Goal: Task Accomplishment & Management: Use online tool/utility

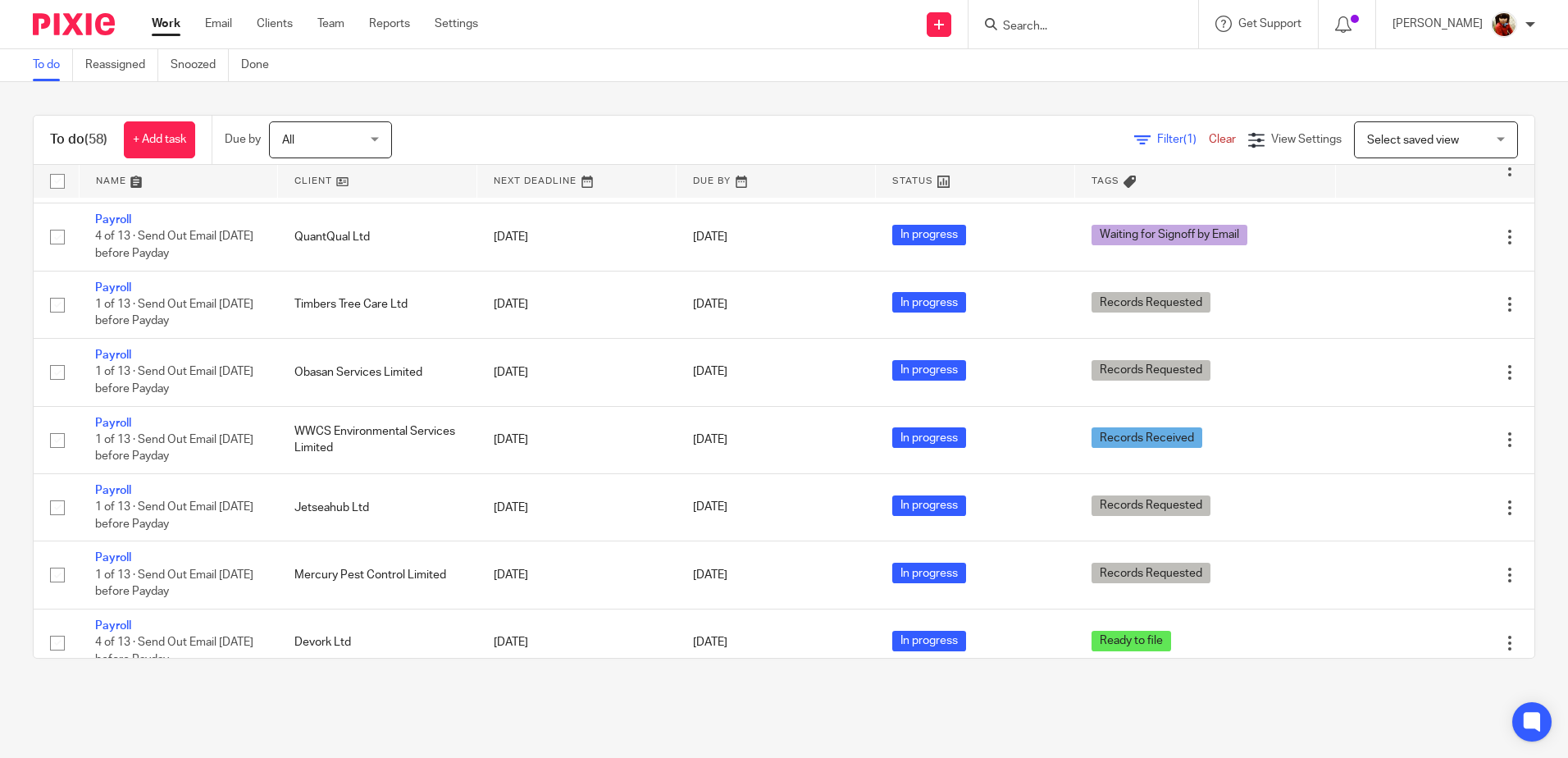
scroll to position [879, 0]
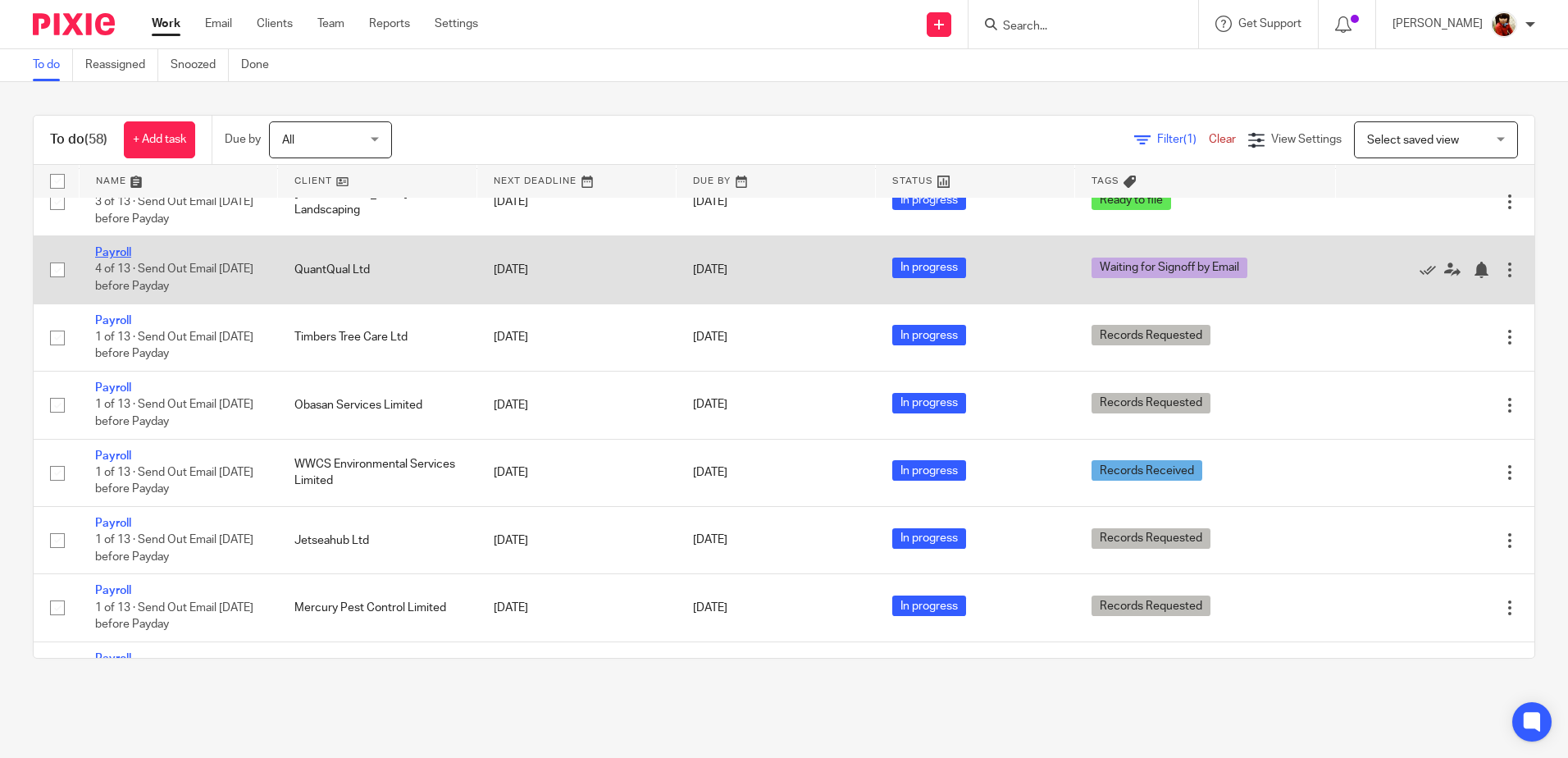
click at [107, 259] on link "Payroll" at bounding box center [113, 253] width 37 height 12
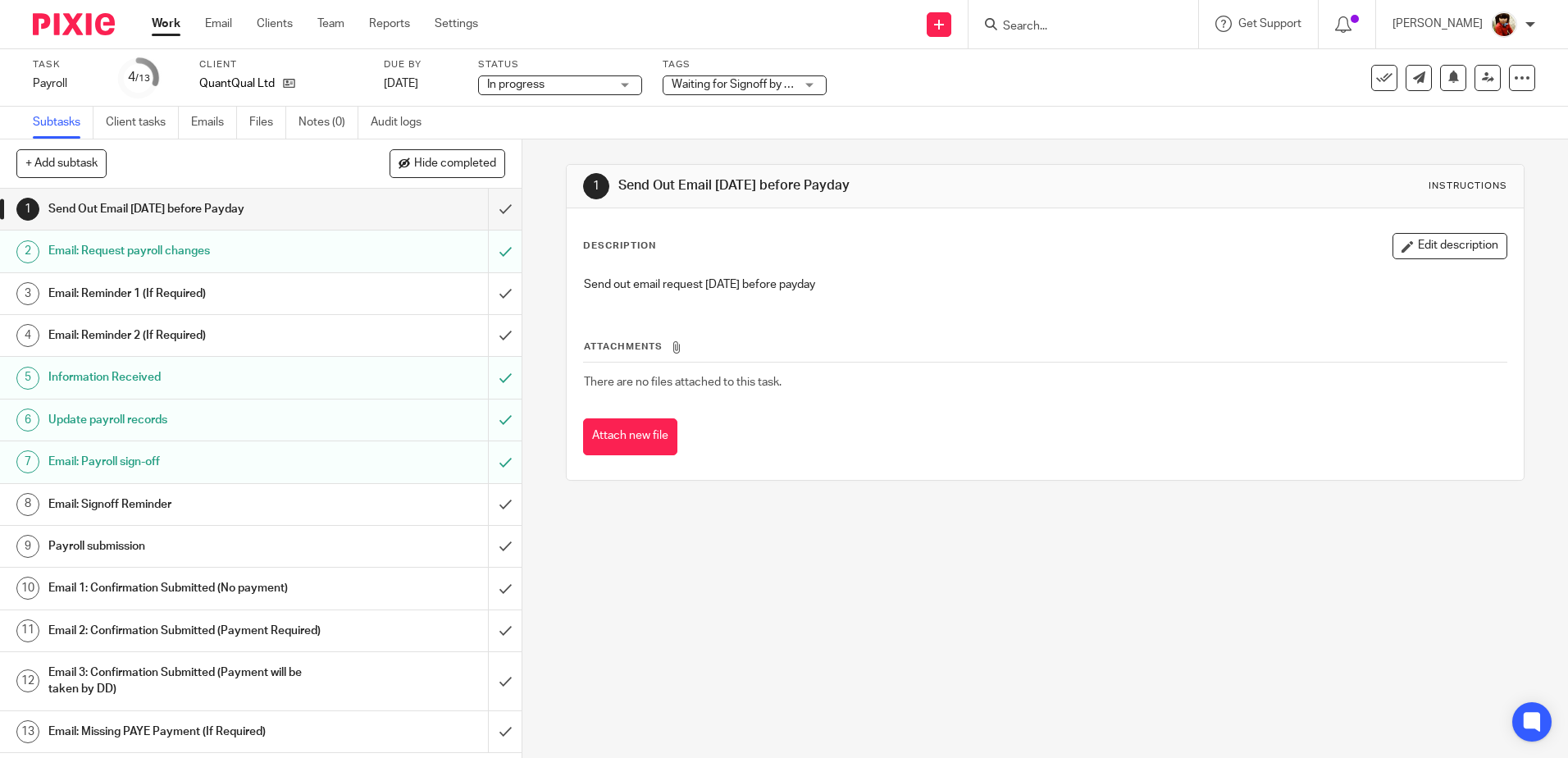
click at [806, 79] on div "Waiting for Signoff by Email" at bounding box center [744, 85] width 164 height 19
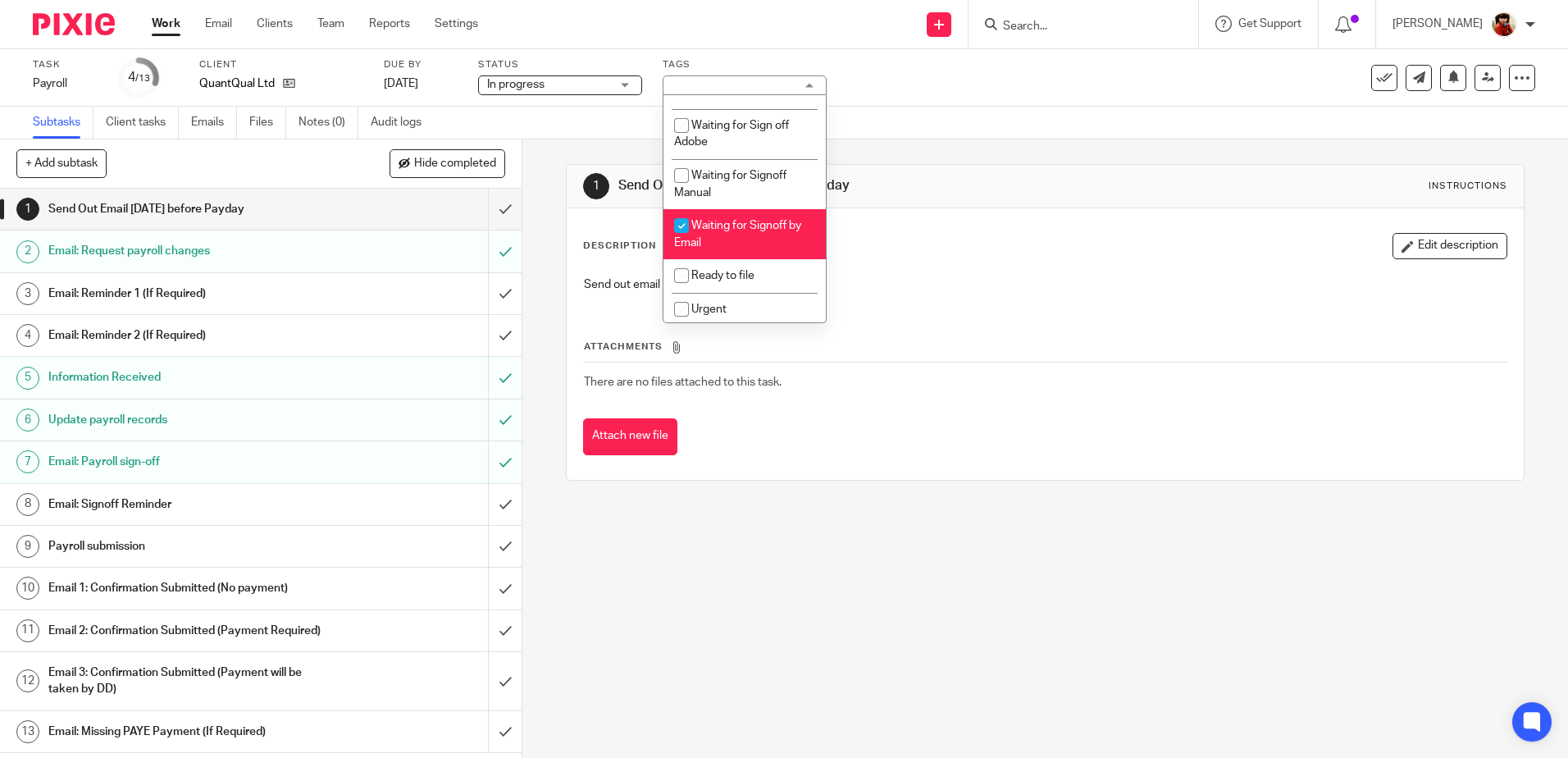
scroll to position [238, 0]
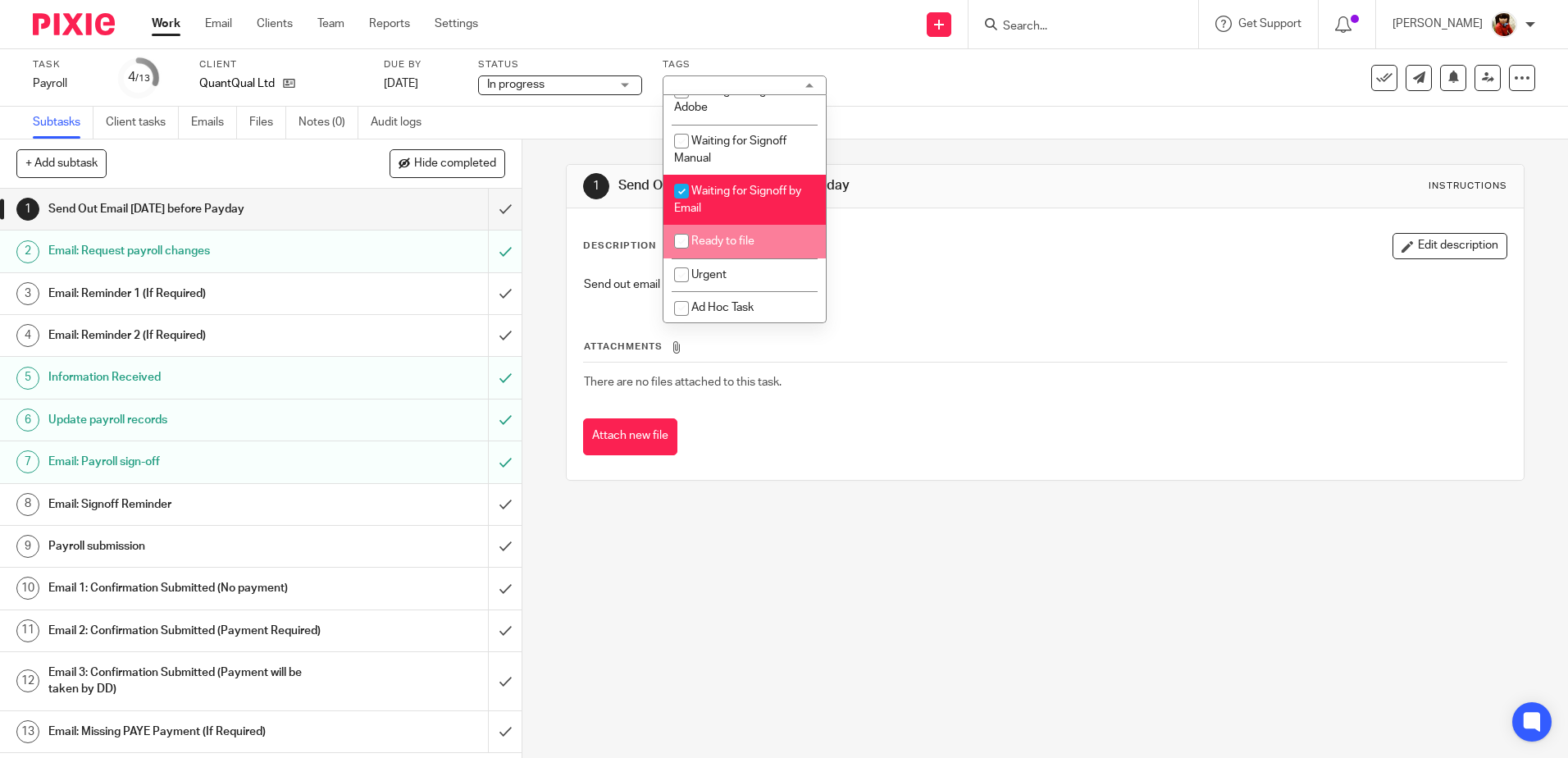
click at [684, 240] on input "checkbox" at bounding box center [682, 241] width 31 height 31
checkbox input "true"
click at [684, 190] on input "checkbox" at bounding box center [682, 191] width 31 height 31
checkbox input "false"
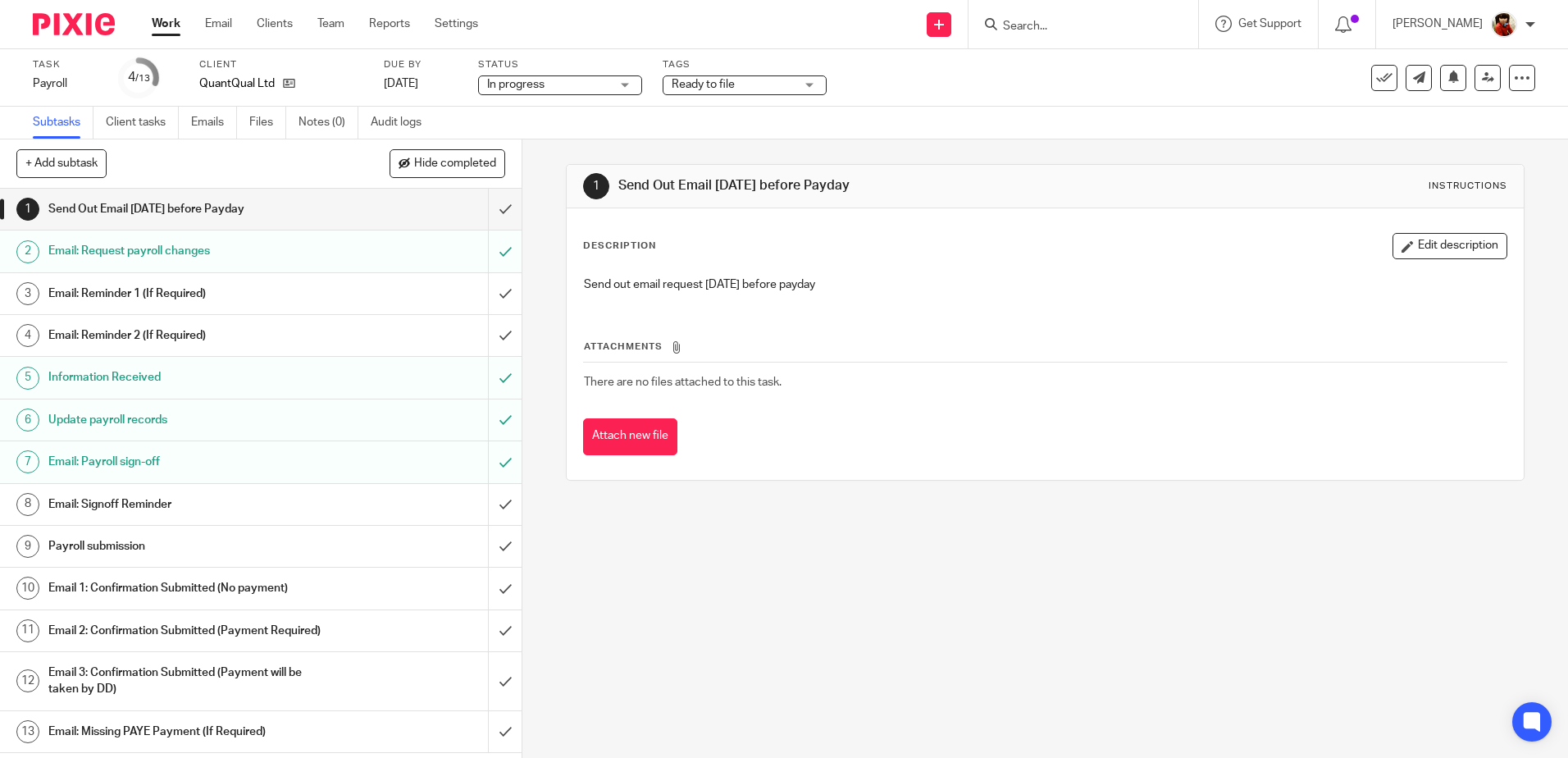
click at [721, 547] on div "1 Send Out Email Friday before Payday Instructions Description Edit description…" at bounding box center [1045, 448] width 1046 height 619
click at [169, 19] on link "Work" at bounding box center [166, 23] width 29 height 16
